Goal: Task Accomplishment & Management: Manage account settings

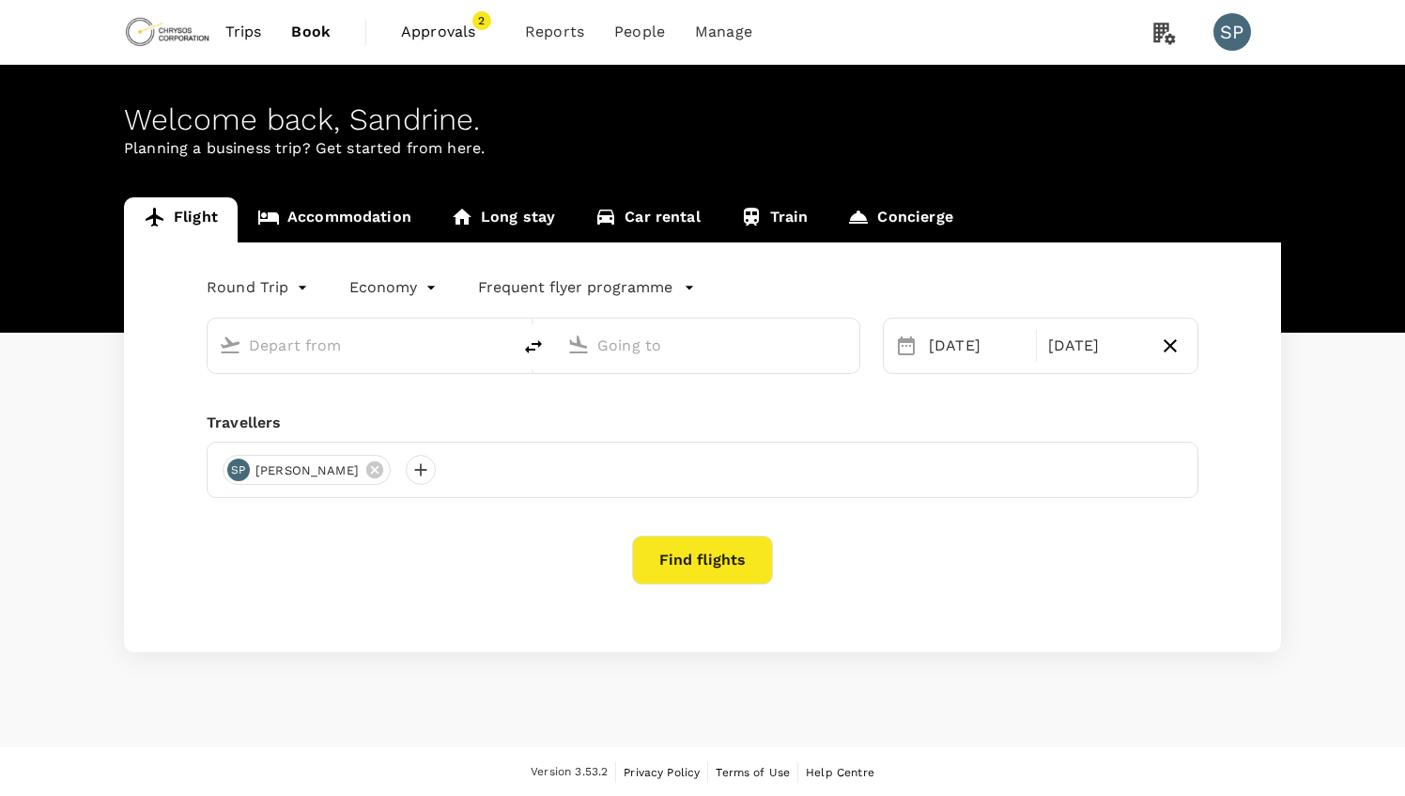
type input "Adelaide, Australia (any)"
type input "Tokyo Intl (HND)"
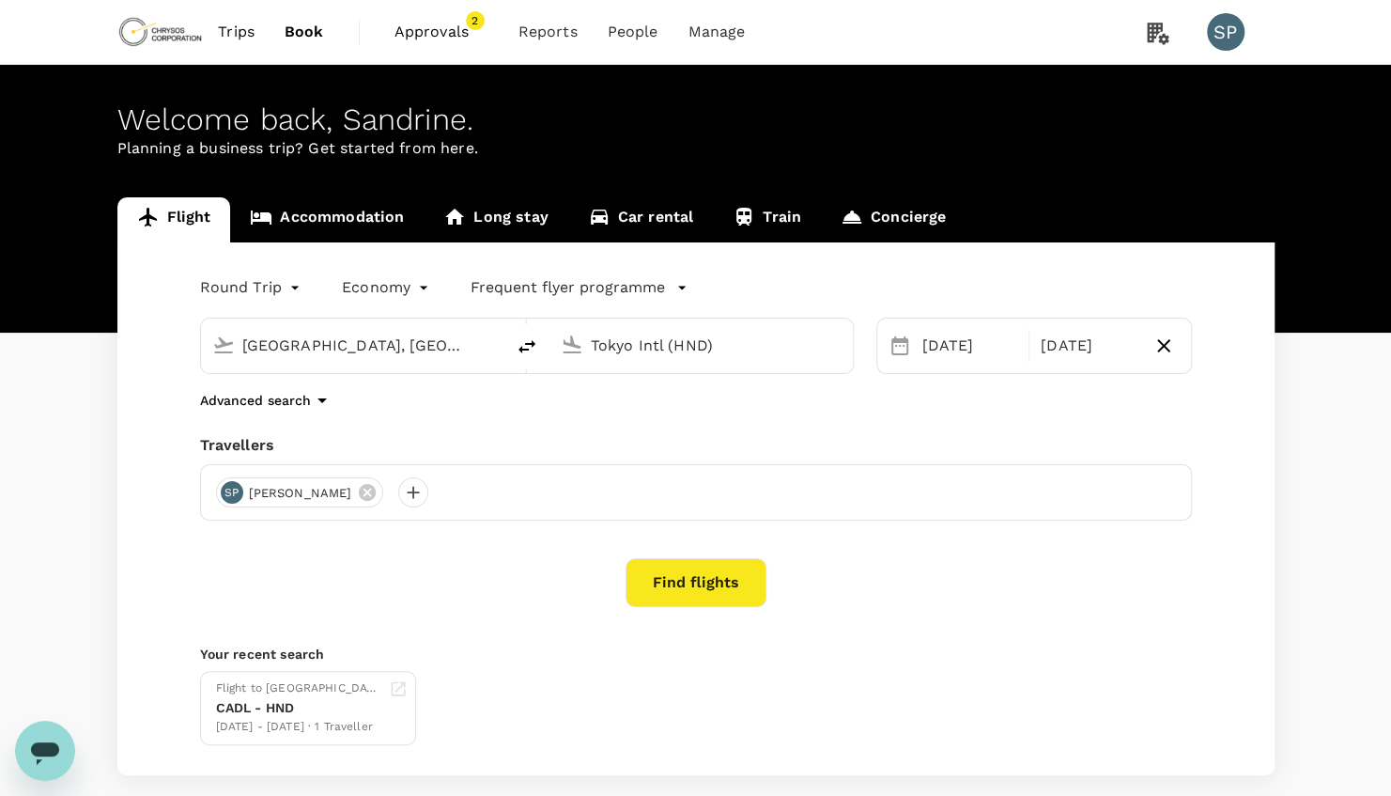
click at [256, 31] on link "Trips" at bounding box center [236, 32] width 67 height 64
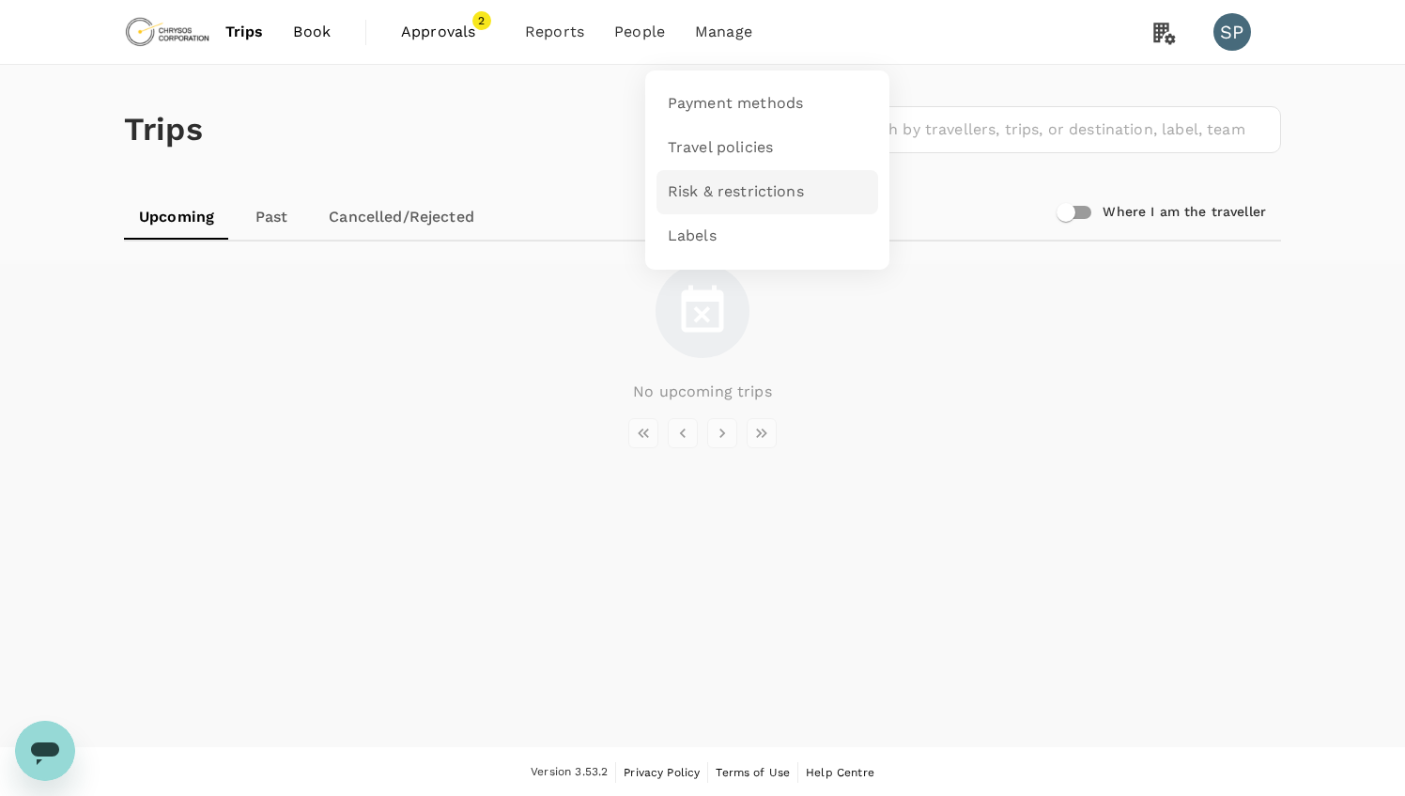
click at [722, 203] on link "Risk & restrictions" at bounding box center [768, 192] width 222 height 44
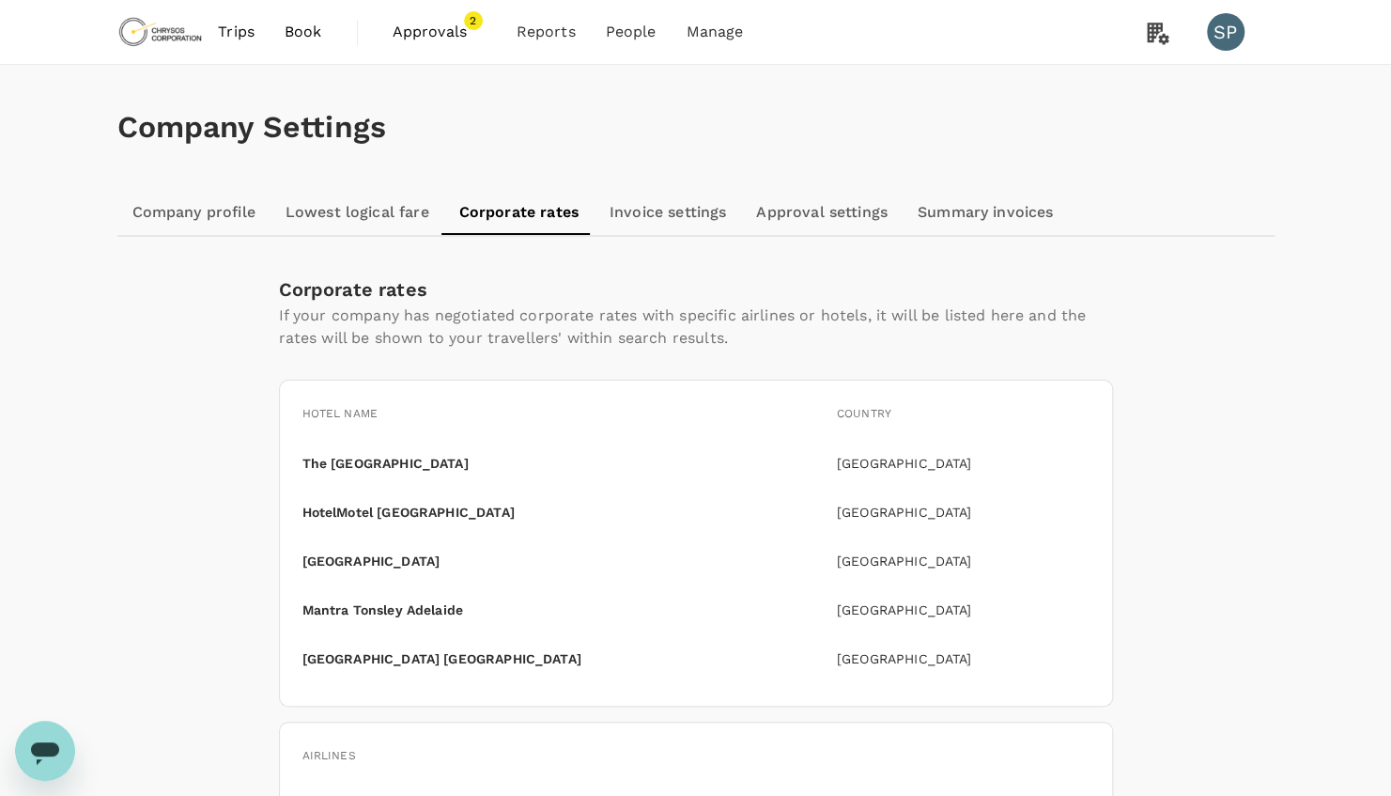
click at [459, 462] on p "The [GEOGRAPHIC_DATA]" at bounding box center [386, 463] width 166 height 19
click at [868, 454] on p "[GEOGRAPHIC_DATA]" at bounding box center [963, 463] width 253 height 19
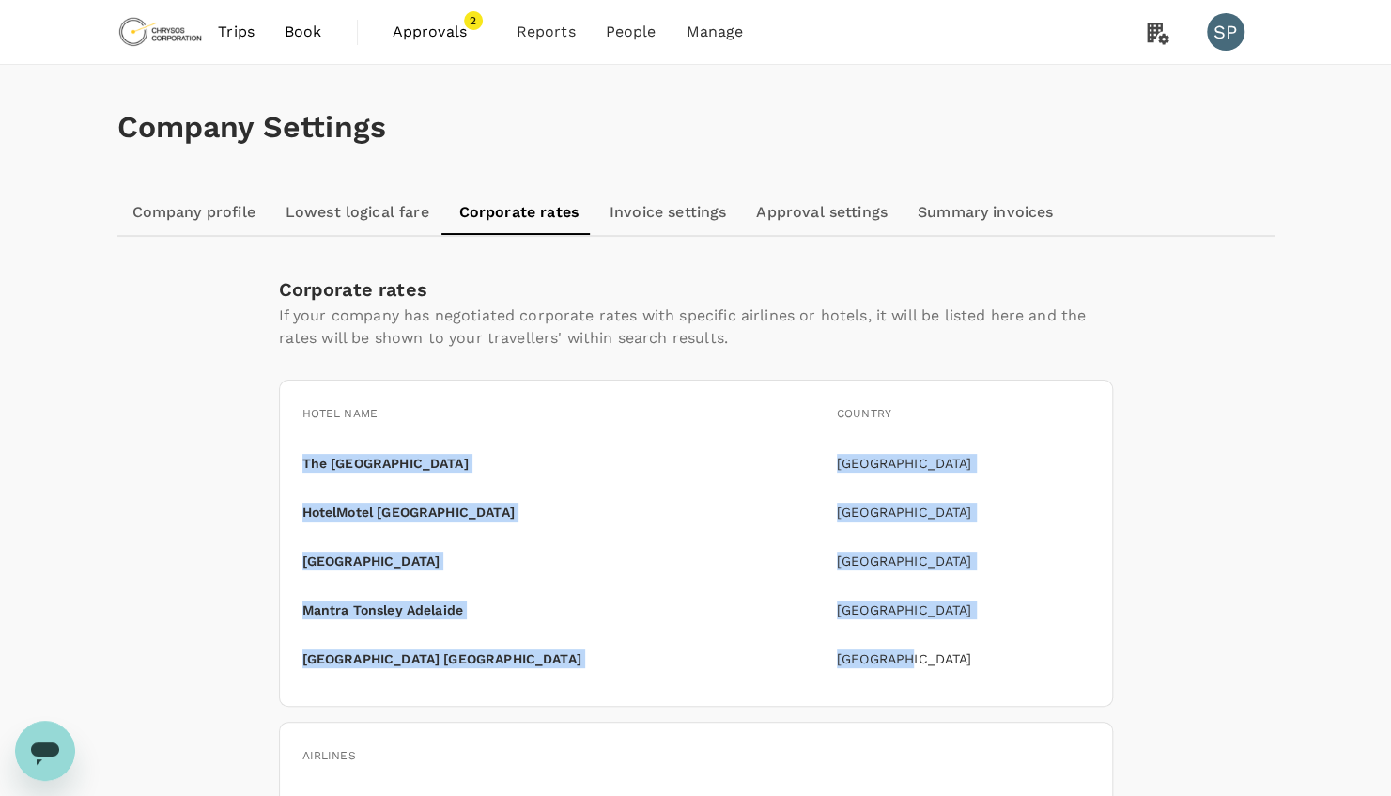
drag, startPoint x: 301, startPoint y: 456, endPoint x: 975, endPoint y: 656, distance: 703.6
click at [975, 656] on div "Hotel name Country [GEOGRAPHIC_DATA] [GEOGRAPHIC_DATA] [GEOGRAPHIC_DATA] HotelM…" at bounding box center [696, 543] width 834 height 327
copy div "The [GEOGRAPHIC_DATA] [GEOGRAPHIC_DATA] [GEOGRAPHIC_DATA] HotelMotel [GEOGRAPHI…"
click at [562, 692] on div "Hotel name Country [GEOGRAPHIC_DATA] [GEOGRAPHIC_DATA] [GEOGRAPHIC_DATA] HotelM…" at bounding box center [696, 543] width 834 height 327
drag, startPoint x: 302, startPoint y: 463, endPoint x: 983, endPoint y: 662, distance: 709.7
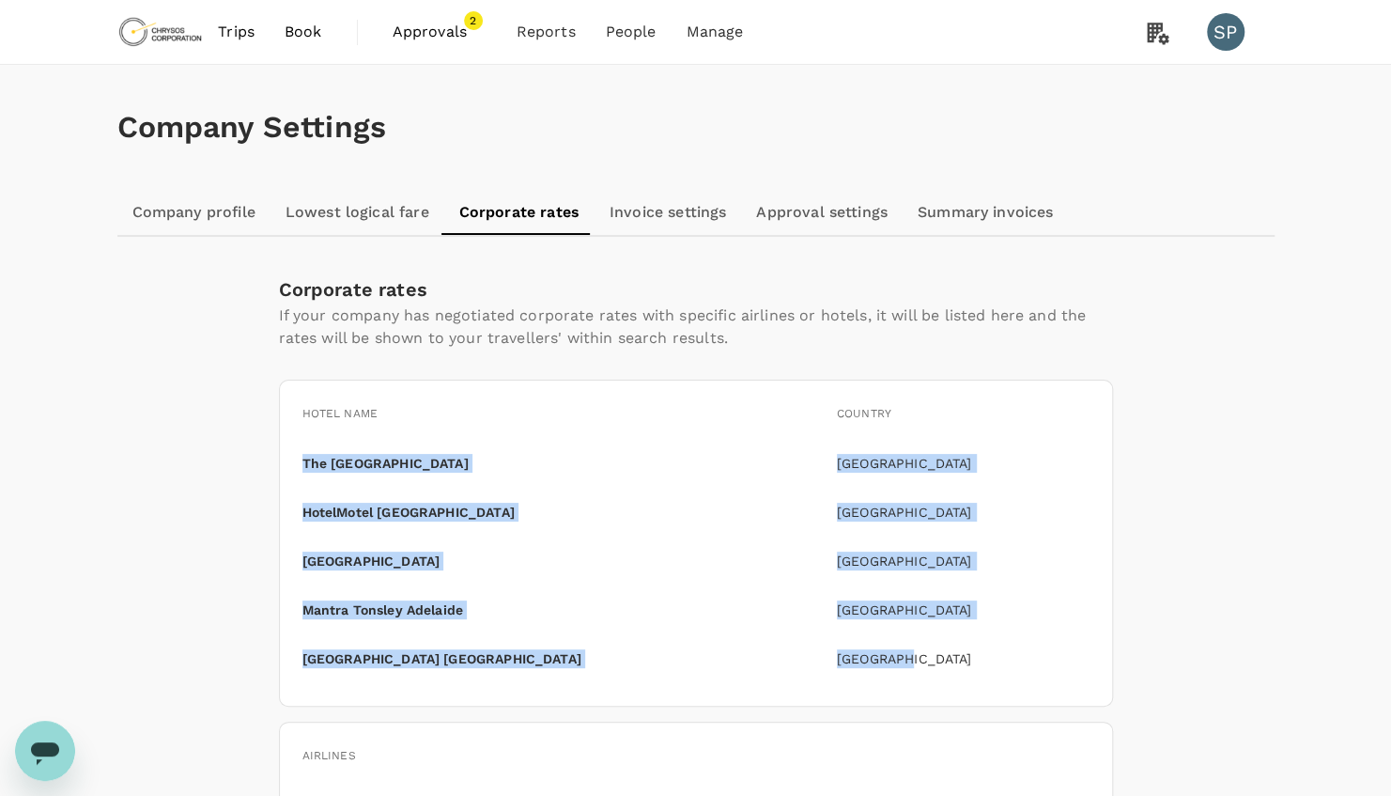
click at [983, 662] on div "Hotel name Country [GEOGRAPHIC_DATA] [GEOGRAPHIC_DATA] [GEOGRAPHIC_DATA] HotelM…" at bounding box center [696, 543] width 834 height 327
copy div "The [GEOGRAPHIC_DATA] [GEOGRAPHIC_DATA] [GEOGRAPHIC_DATA] HotelMotel [GEOGRAPHI…"
click at [923, 669] on div "[GEOGRAPHIC_DATA] [GEOGRAPHIC_DATA] [GEOGRAPHIC_DATA]" at bounding box center [696, 658] width 787 height 49
drag, startPoint x: 917, startPoint y: 663, endPoint x: 295, endPoint y: 460, distance: 654.2
click at [295, 460] on div "Hotel name Country [GEOGRAPHIC_DATA] [GEOGRAPHIC_DATA] [GEOGRAPHIC_DATA] HotelM…" at bounding box center [696, 543] width 834 height 327
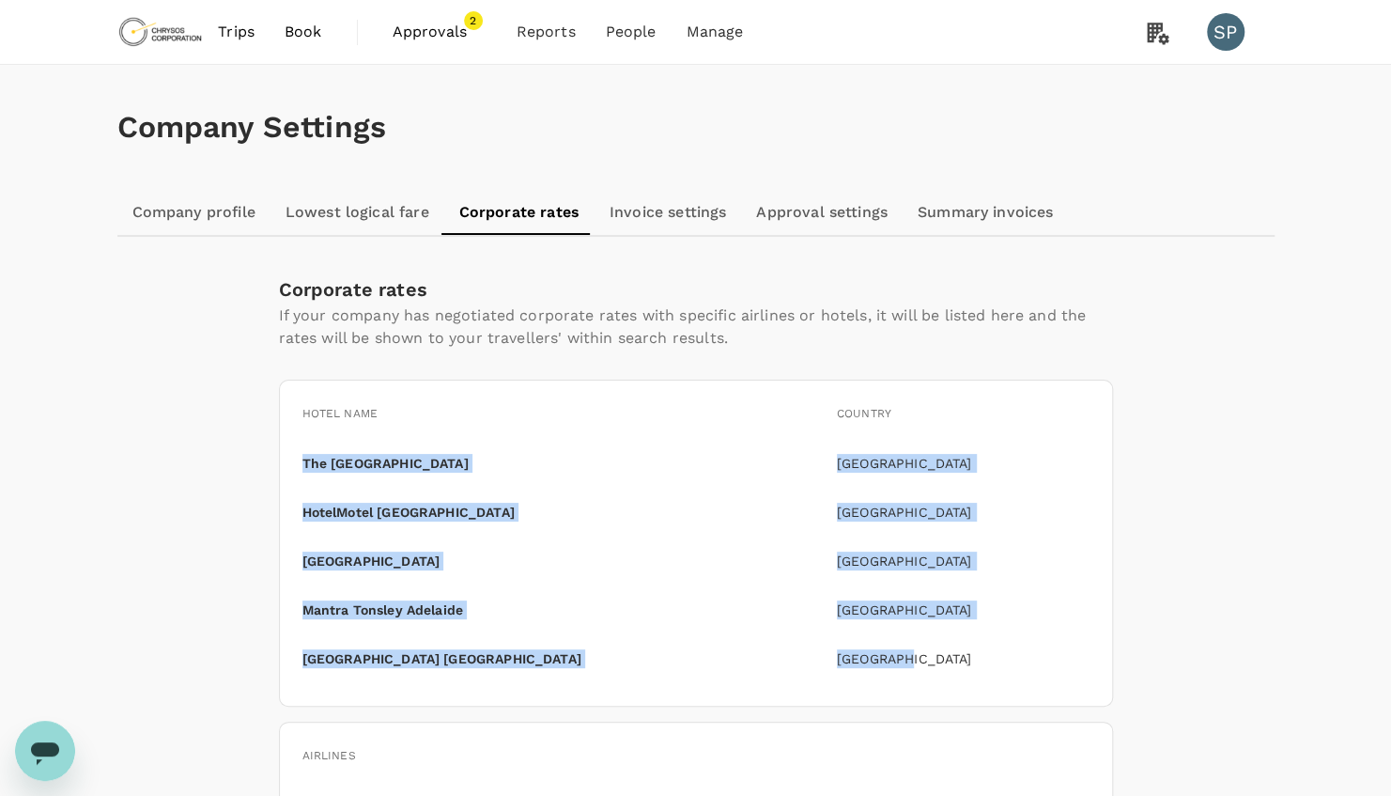
copy div "The [GEOGRAPHIC_DATA] [GEOGRAPHIC_DATA] [GEOGRAPHIC_DATA] HotelMotel [GEOGRAPHI…"
click at [181, 222] on link "Company profile" at bounding box center [193, 212] width 153 height 45
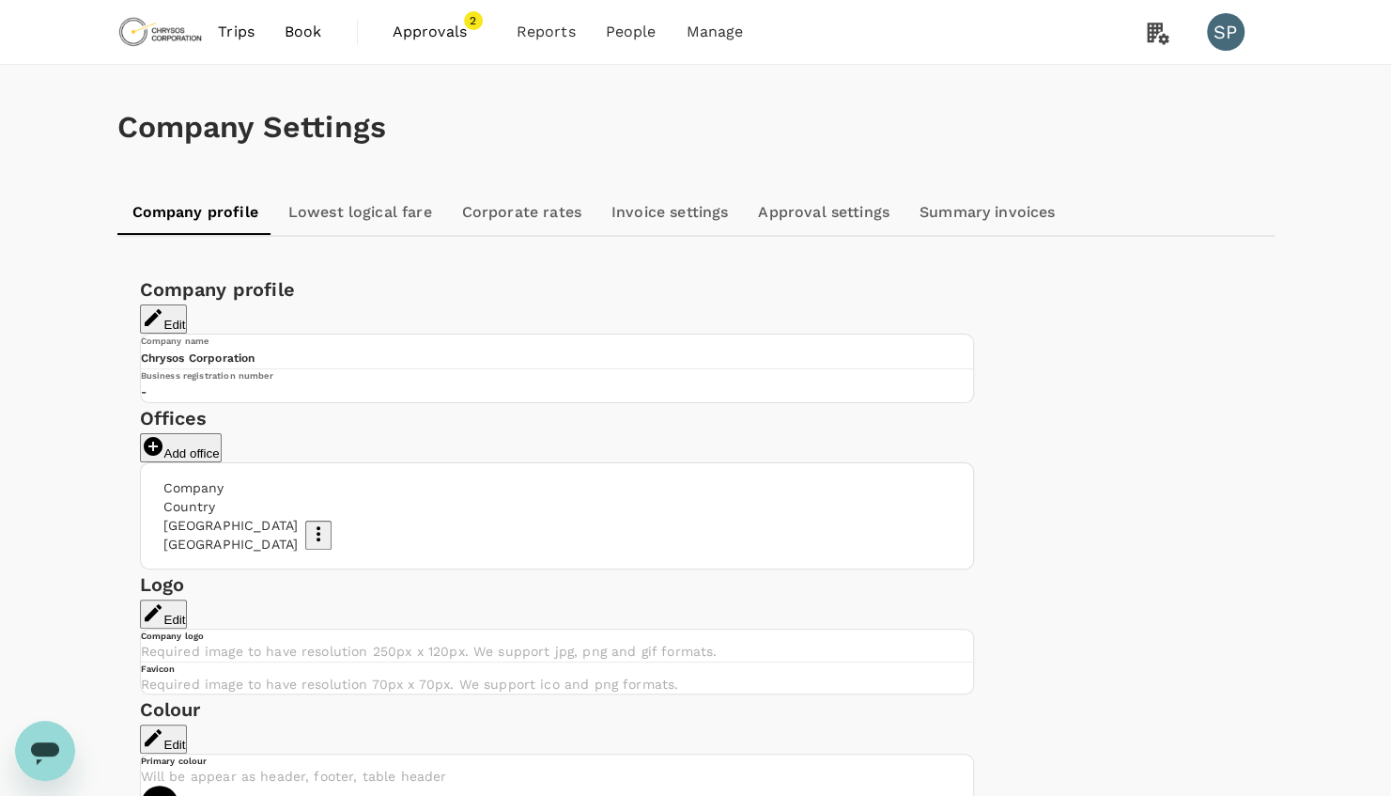
click at [384, 216] on link "Lowest logical fare" at bounding box center [360, 212] width 174 height 45
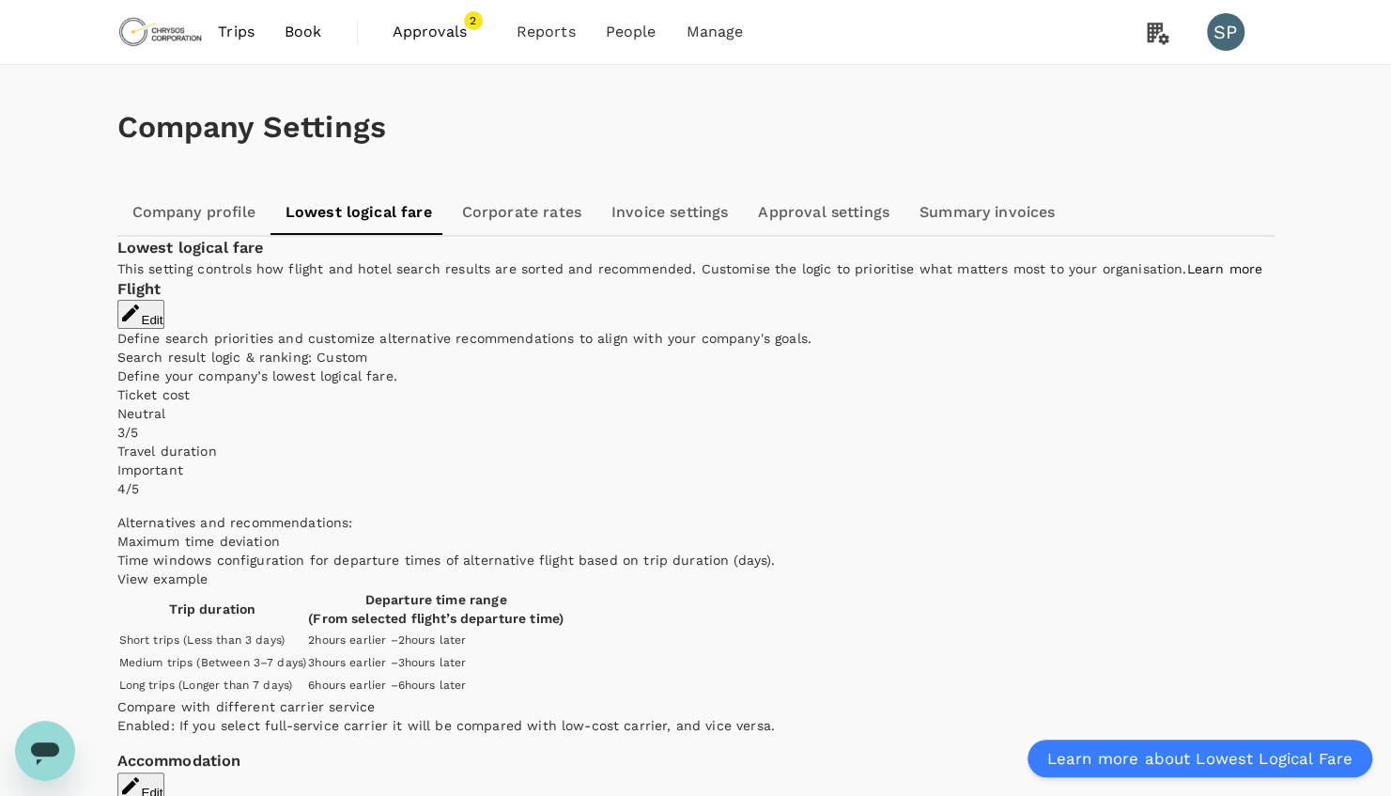
click at [646, 214] on link "Invoice settings" at bounding box center [670, 212] width 147 height 45
